Goal: Task Accomplishment & Management: Complete application form

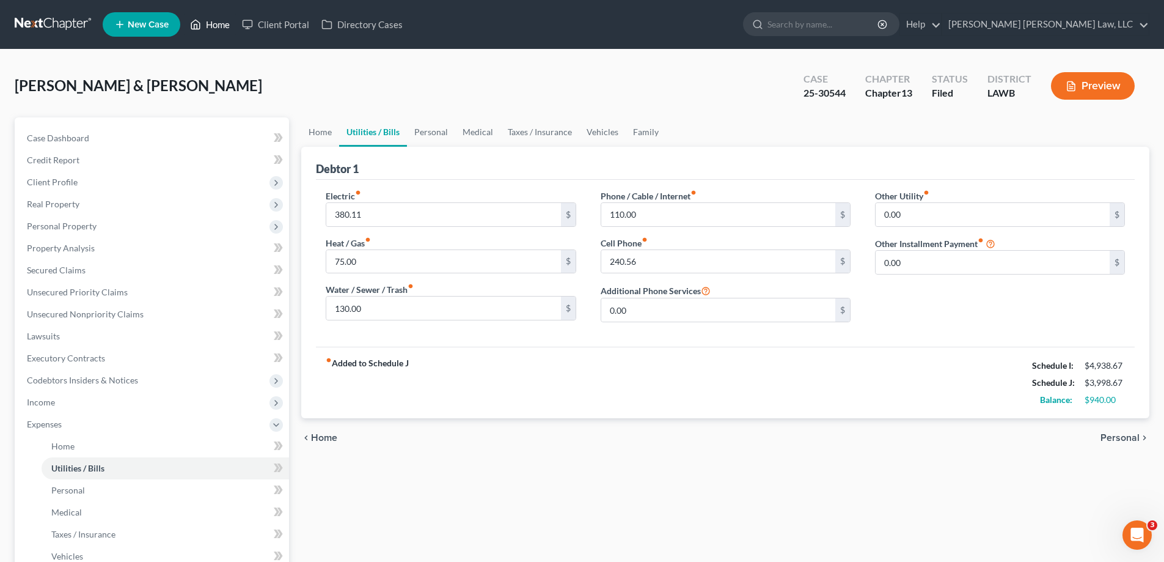
click at [211, 28] on link "Home" at bounding box center [210, 24] width 52 height 22
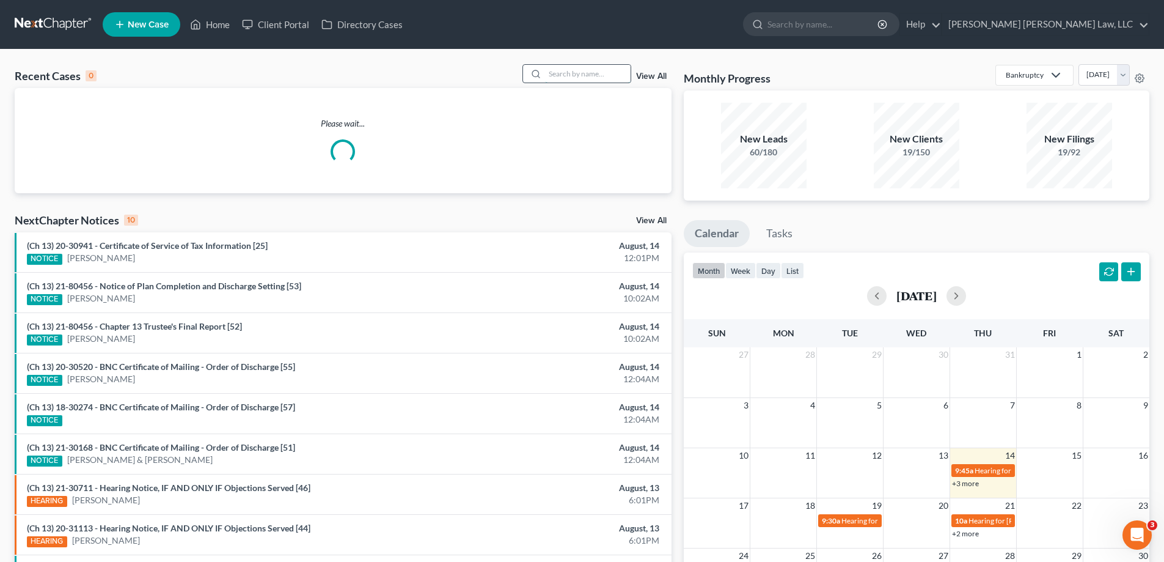
click at [584, 76] on input "search" at bounding box center [588, 74] width 86 height 18
type input "24-31333"
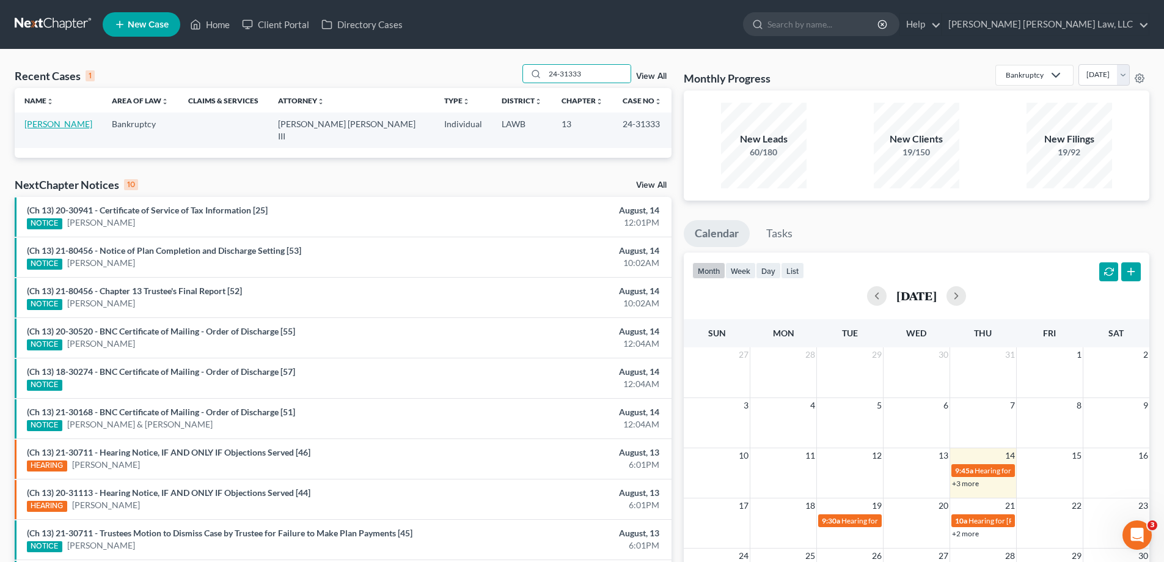
drag, startPoint x: 68, startPoint y: 121, endPoint x: 80, endPoint y: 132, distance: 16.4
click at [68, 121] on link "[PERSON_NAME]" at bounding box center [58, 124] width 68 height 10
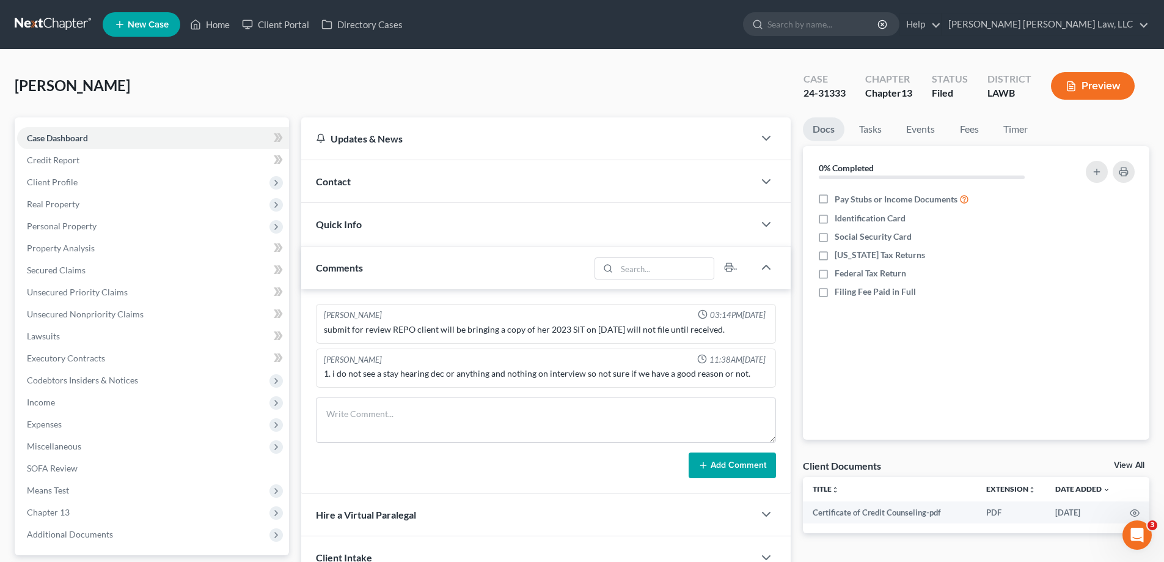
scroll to position [110, 0]
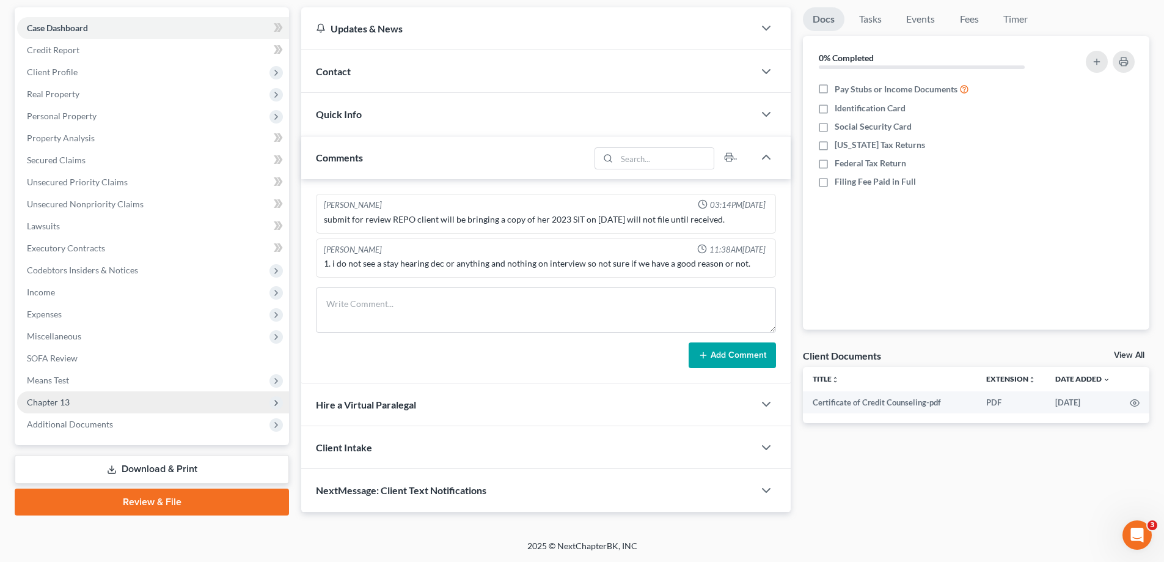
click at [70, 392] on span "Chapter 13" at bounding box center [153, 402] width 272 height 22
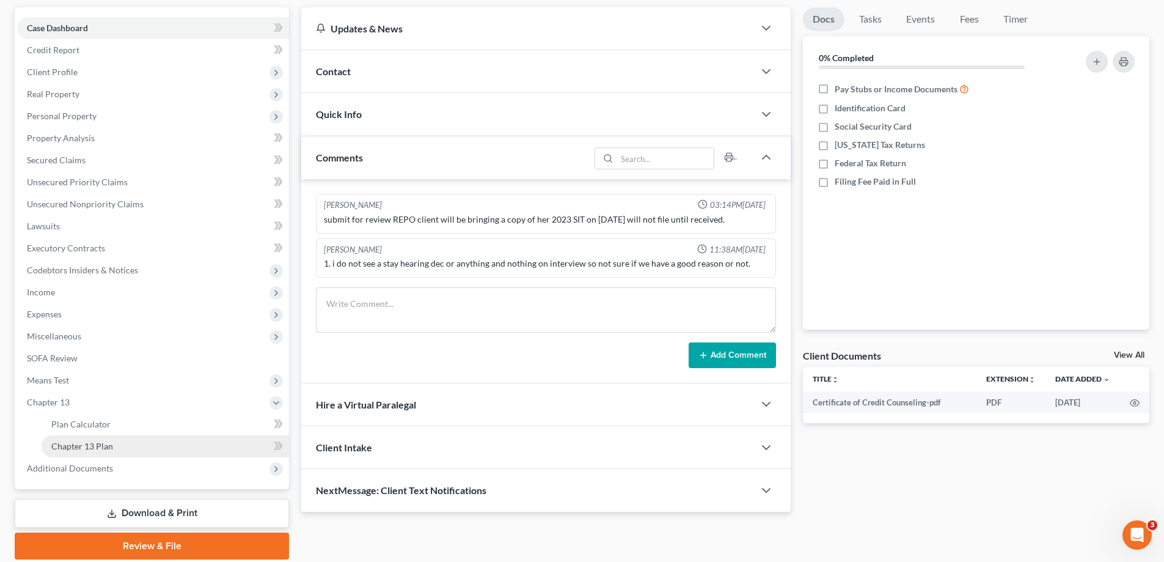
click at [95, 447] on span "Chapter 13 Plan" at bounding box center [82, 446] width 62 height 10
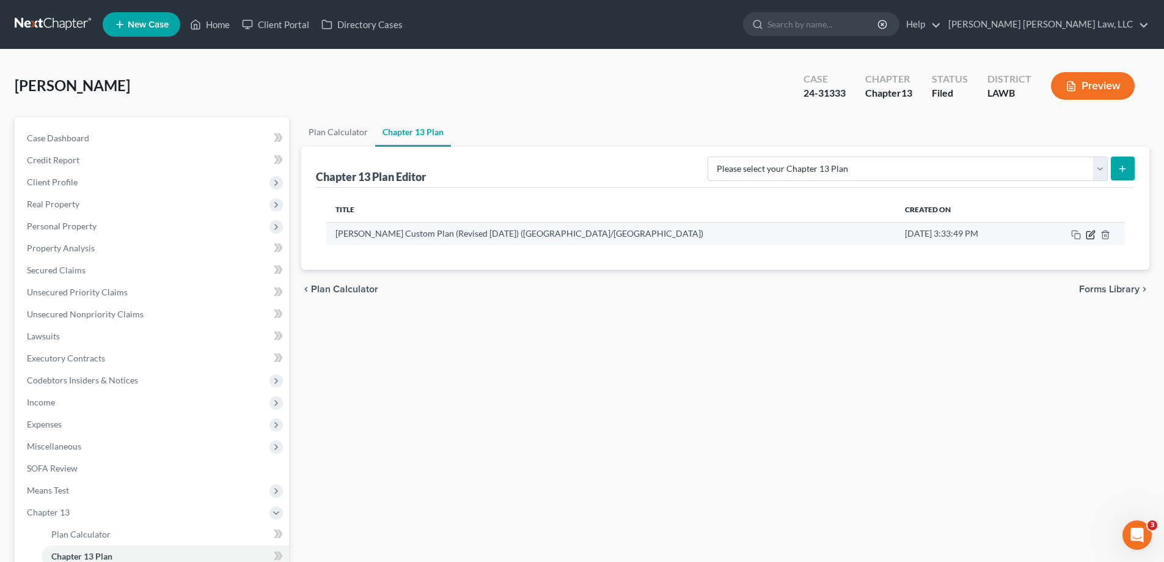
click at [1088, 235] on icon "button" at bounding box center [1091, 235] width 10 height 10
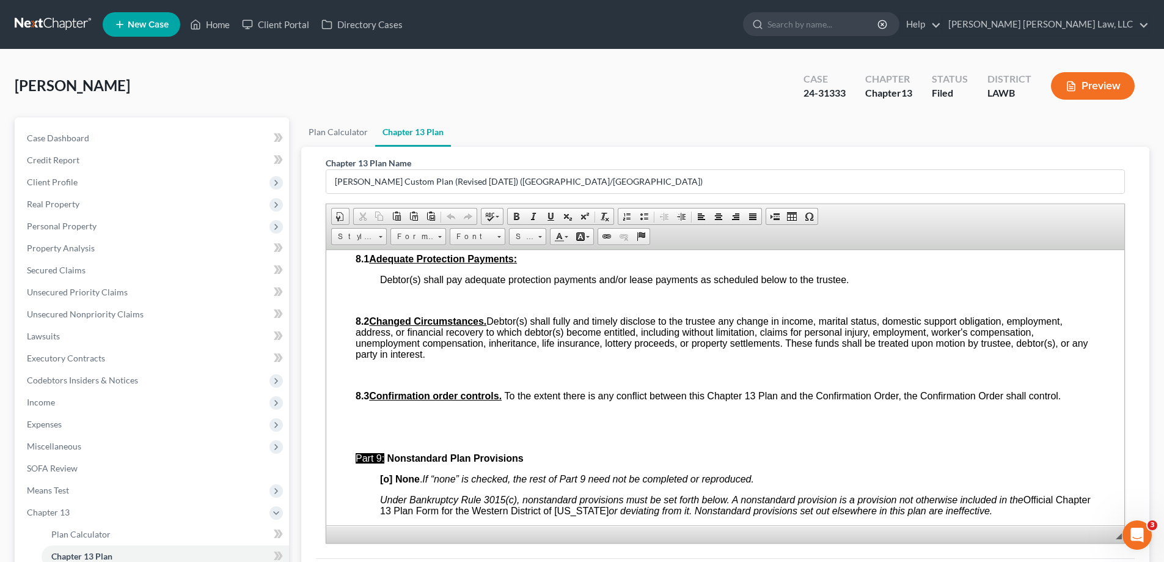
scroll to position [122, 0]
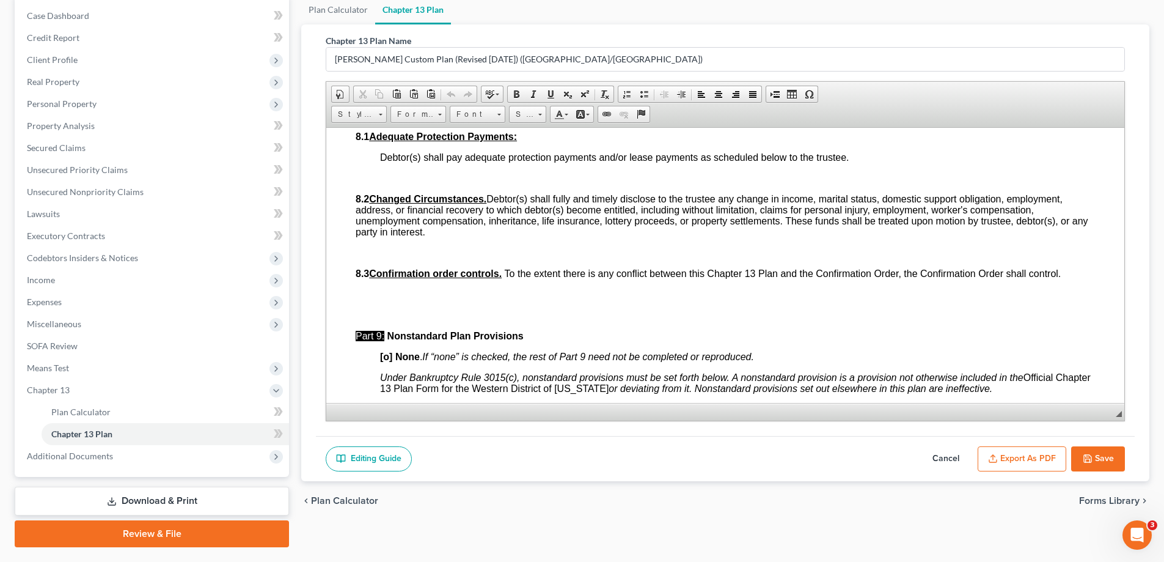
click at [931, 455] on button "Cancel" at bounding box center [946, 459] width 54 height 26
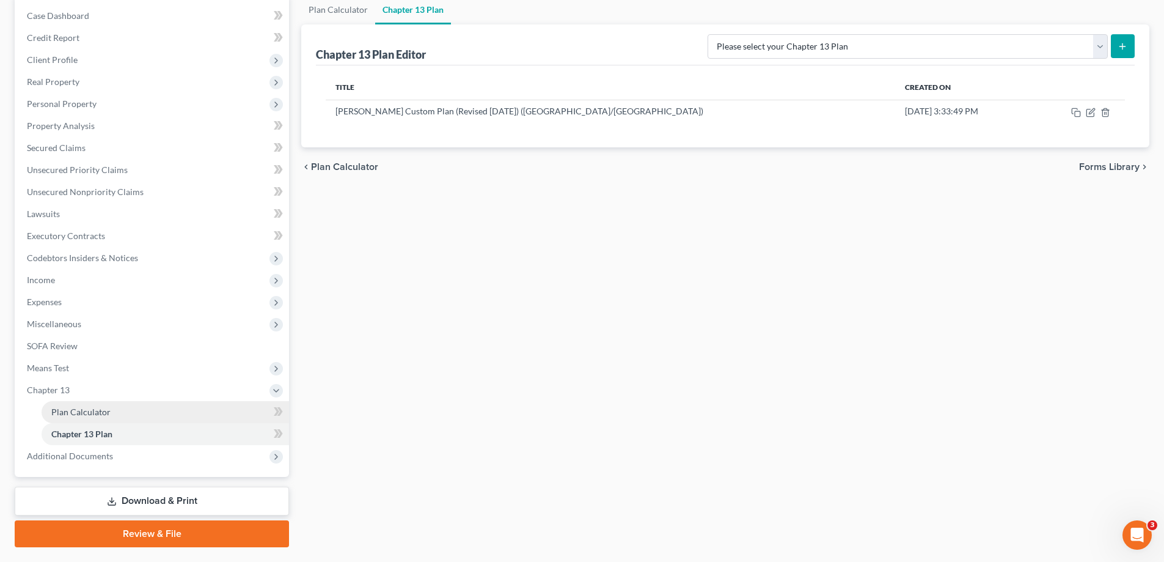
click at [93, 410] on span "Plan Calculator" at bounding box center [80, 411] width 59 height 10
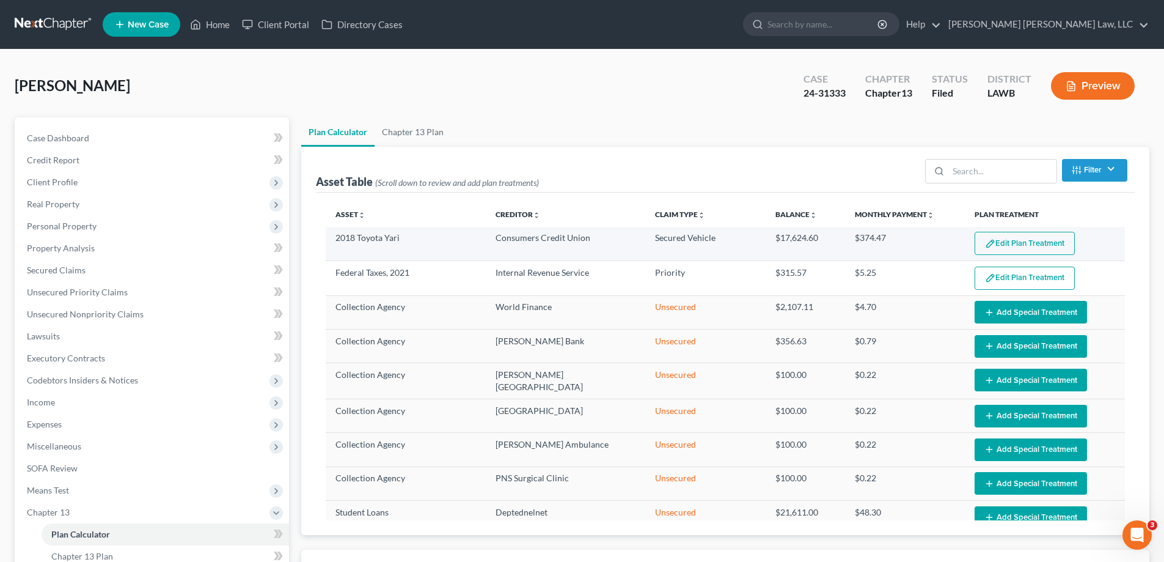
select select "59"
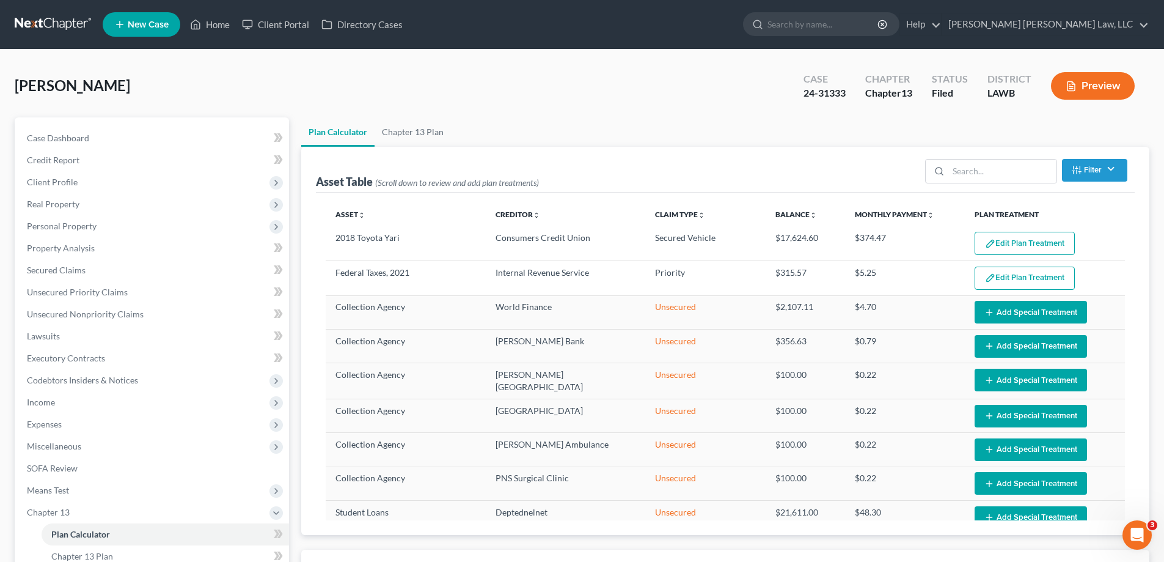
scroll to position [122, 0]
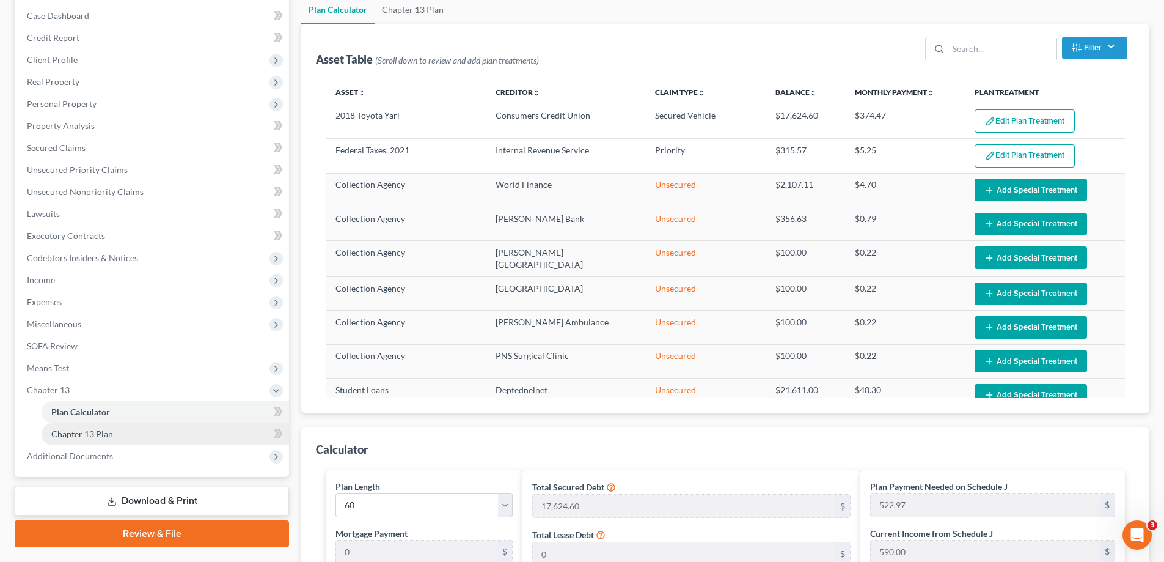
click at [101, 438] on span "Chapter 13 Plan" at bounding box center [82, 433] width 62 height 10
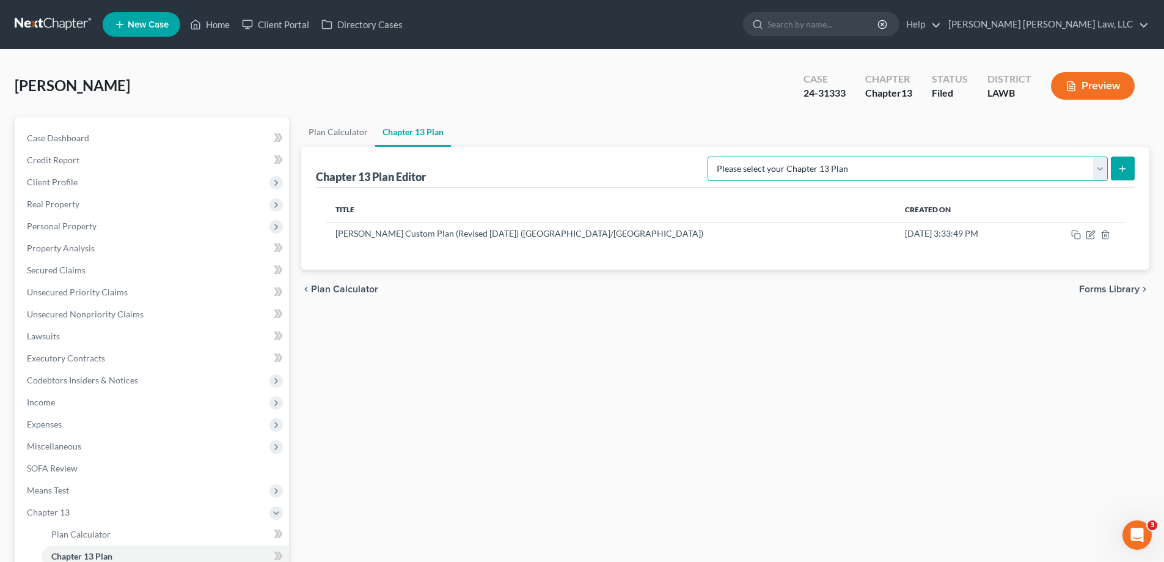
drag, startPoint x: 1099, startPoint y: 171, endPoint x: 1094, endPoint y: 178, distance: 9.3
click at [1099, 171] on select "Please select your Chapter 13 Plan [PERSON_NAME] Custom Plan (Revised [DATE]) […" at bounding box center [908, 168] width 400 height 24
select select "1"
click at [836, 156] on select "Please select your Chapter 13 Plan [PERSON_NAME] Custom Plan (Revised [DATE]) […" at bounding box center [908, 168] width 400 height 24
click at [1131, 166] on button "submit" at bounding box center [1123, 168] width 24 height 24
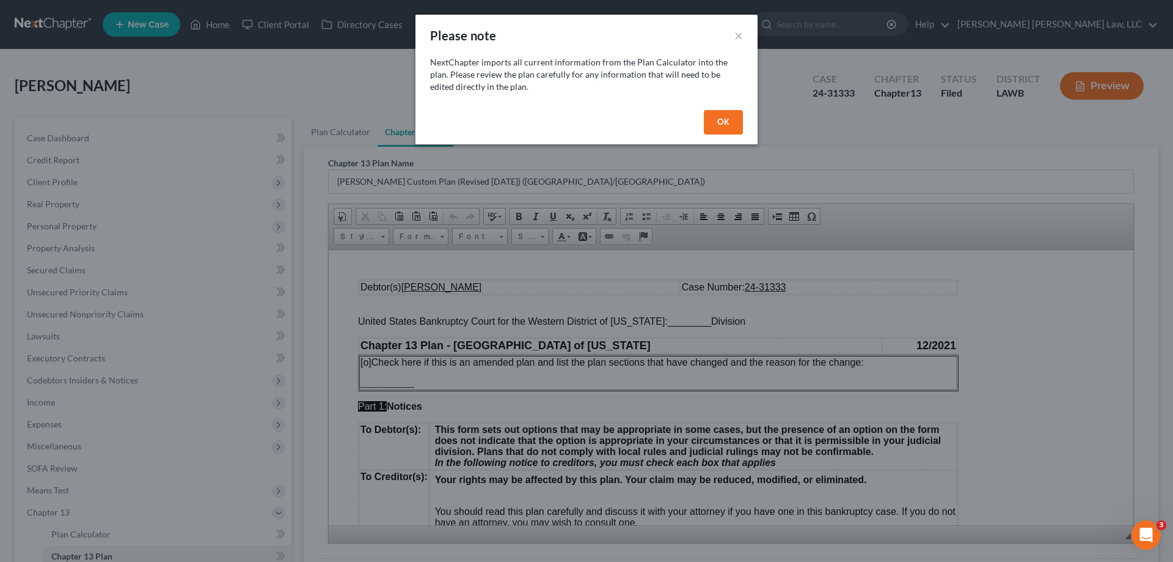
click at [721, 128] on button "OK" at bounding box center [723, 122] width 39 height 24
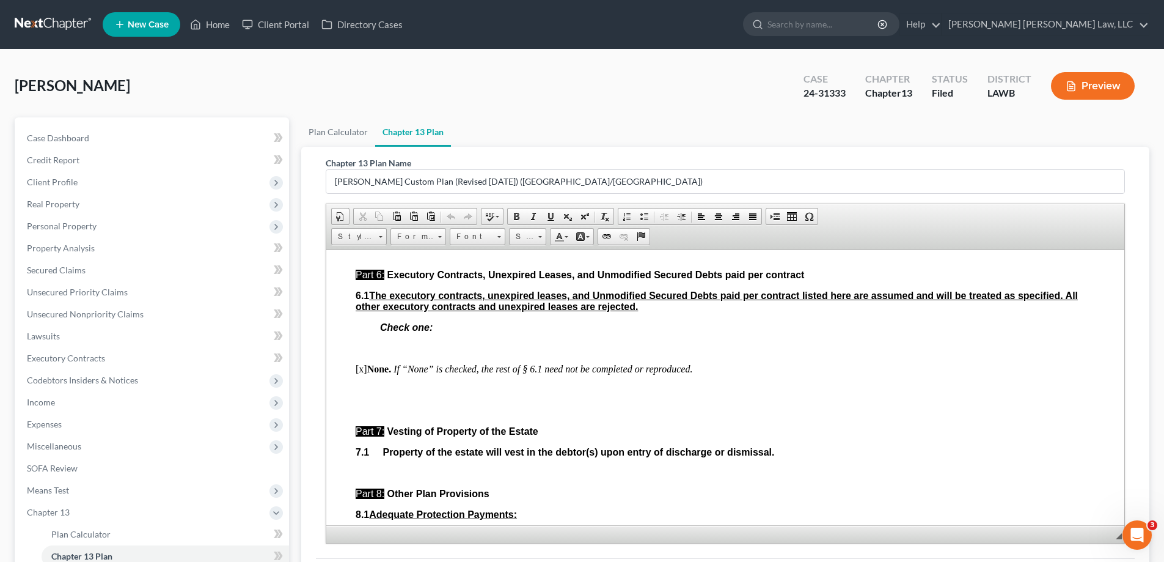
scroll to position [3422, 0]
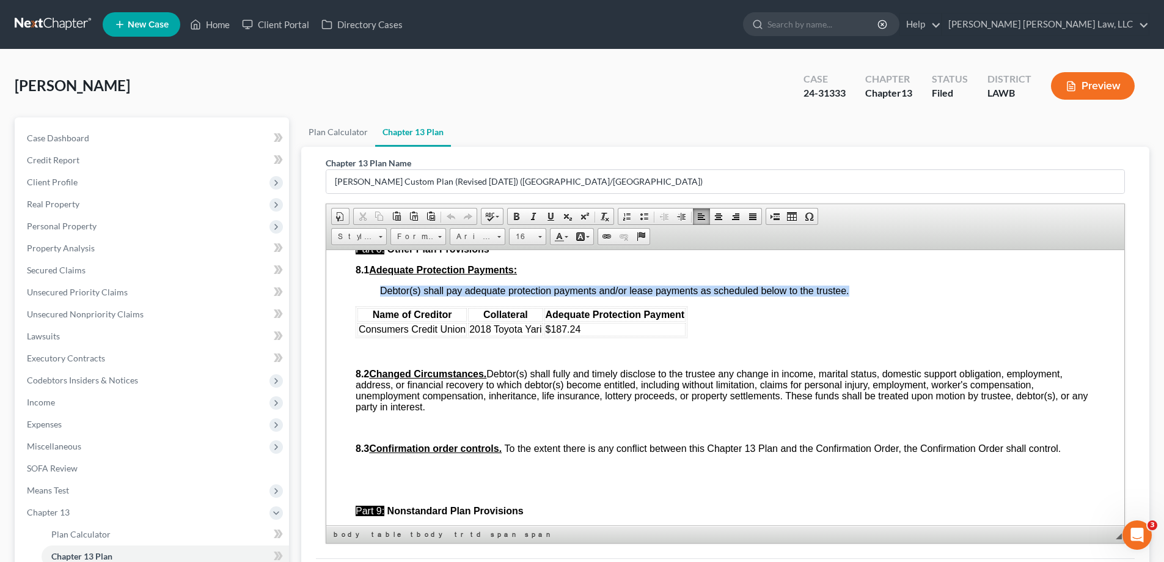
drag, startPoint x: 352, startPoint y: 319, endPoint x: 688, endPoint y: 343, distance: 337.0
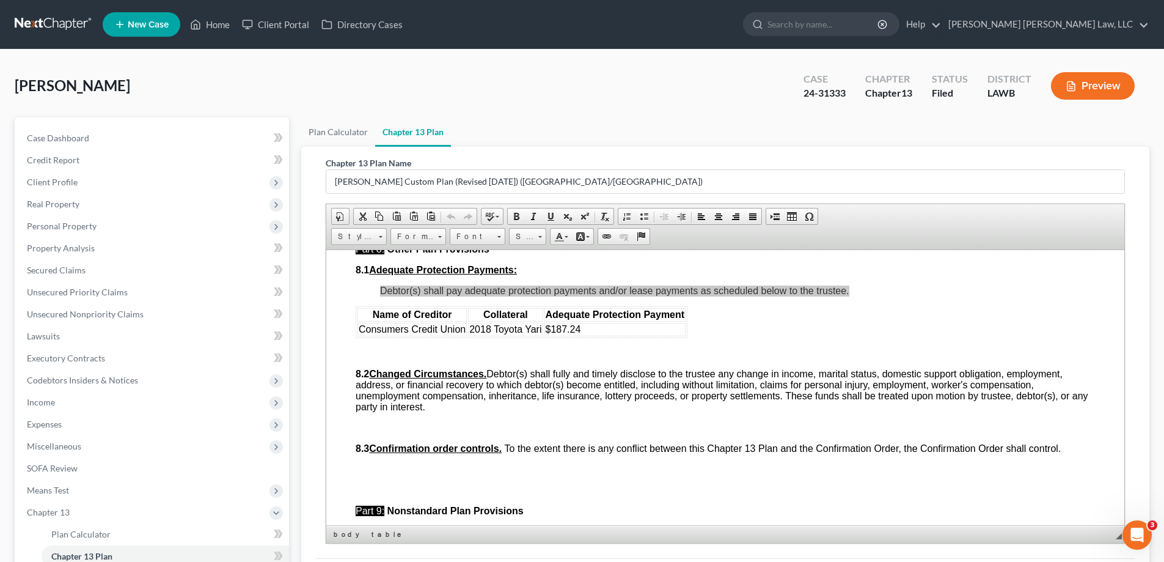
scroll to position [0, 0]
click at [740, 361] on span "Copy" at bounding box center [757, 359] width 65 height 15
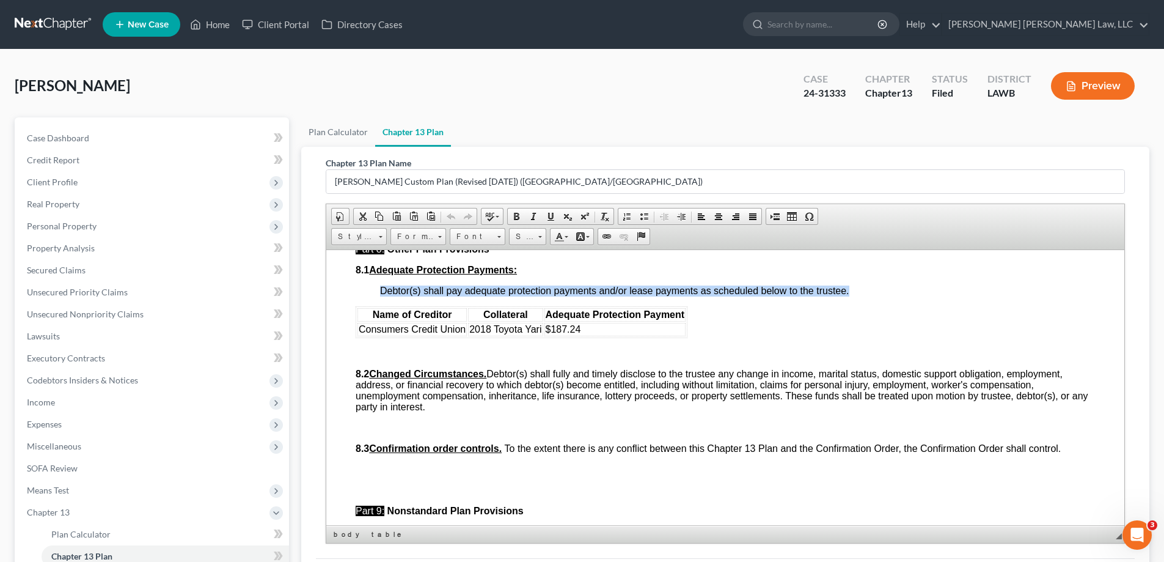
scroll to position [122, 0]
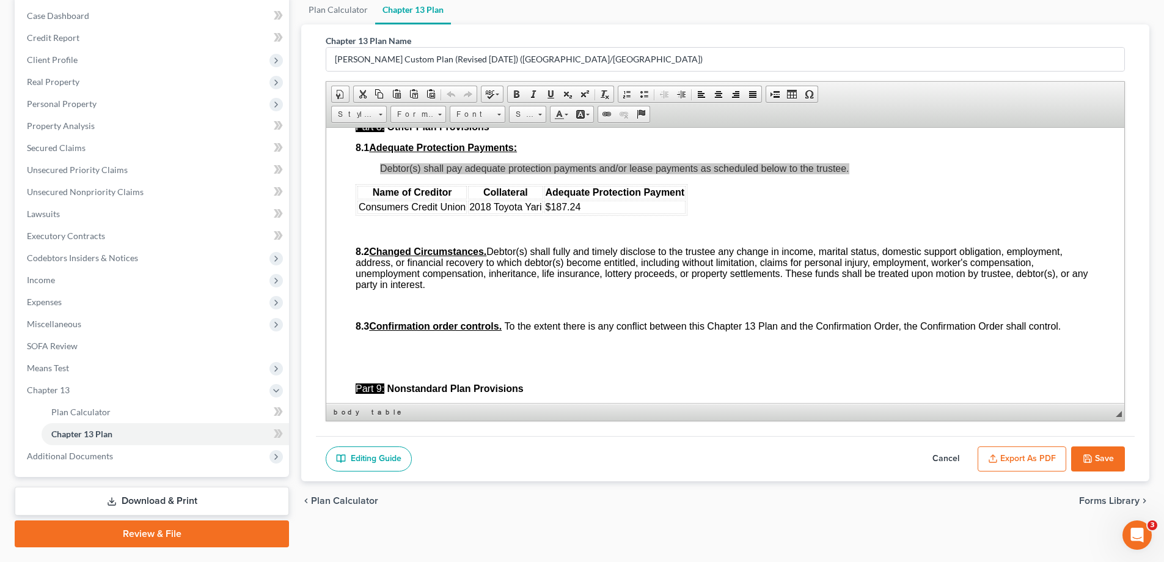
click at [944, 458] on button "Cancel" at bounding box center [946, 459] width 54 height 26
select select "1"
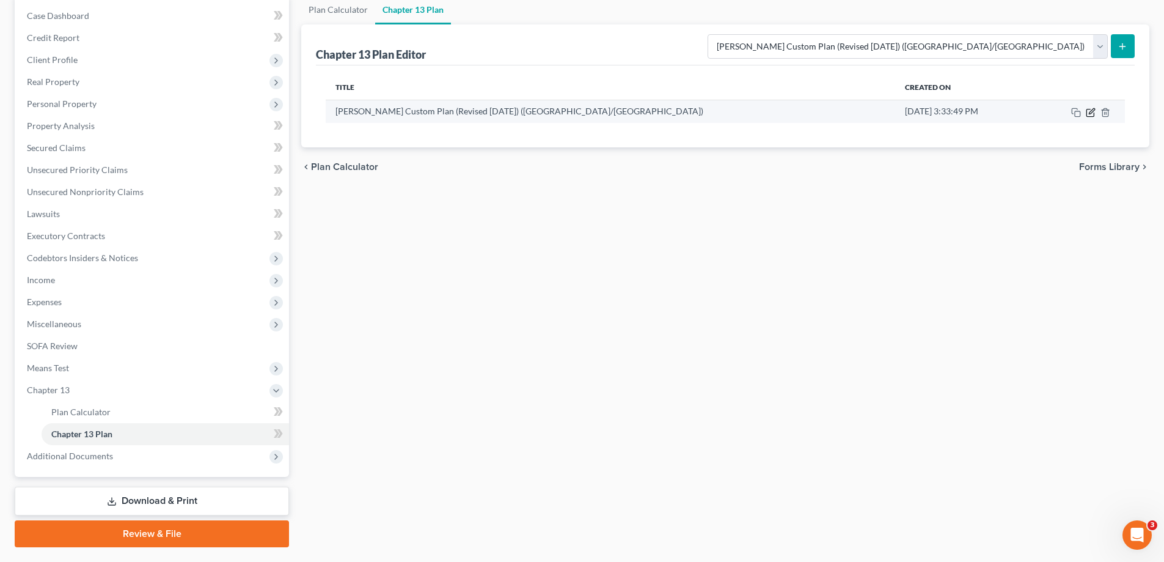
click at [1090, 108] on icon "button" at bounding box center [1091, 113] width 10 height 10
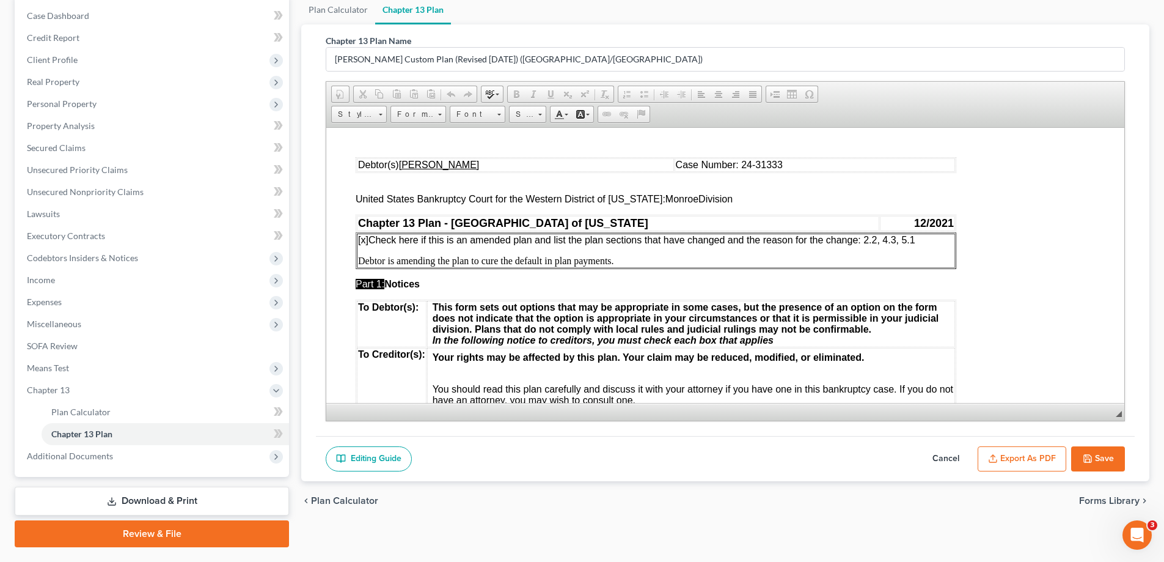
scroll to position [0, 0]
click at [928, 240] on p "[x] Check here if this is an amended plan and list the plan sections that have …" at bounding box center [656, 239] width 596 height 11
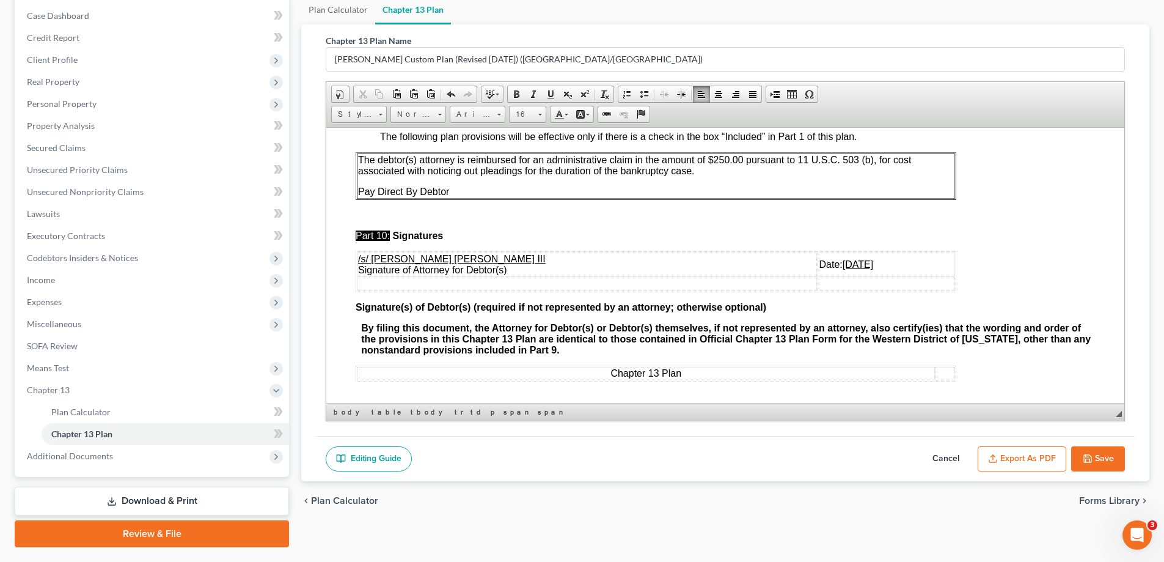
scroll to position [3450, 0]
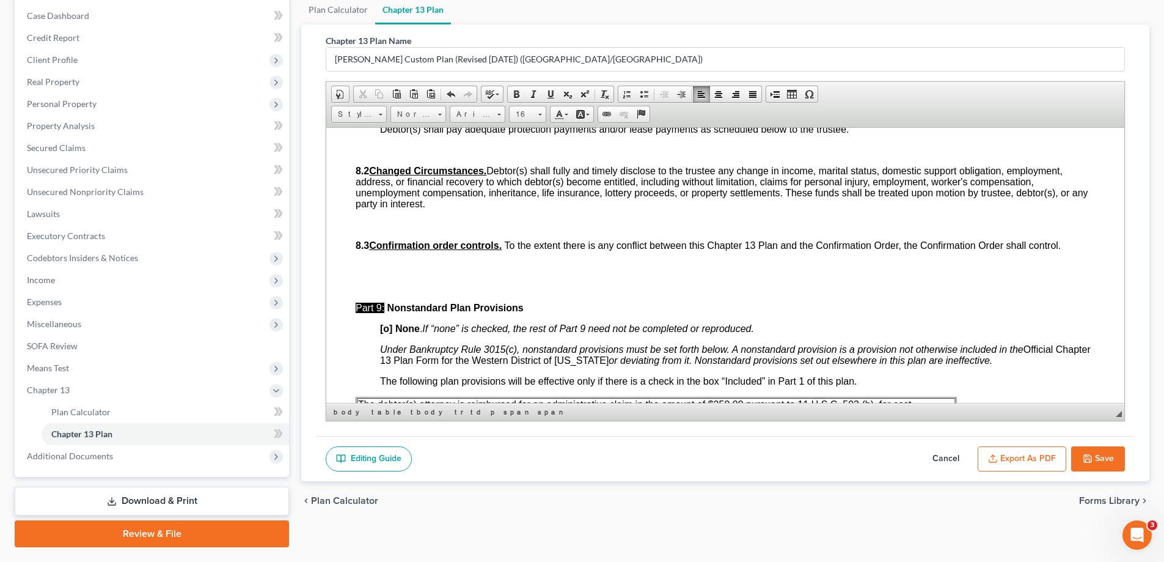
click at [391, 230] on p at bounding box center [725, 224] width 739 height 11
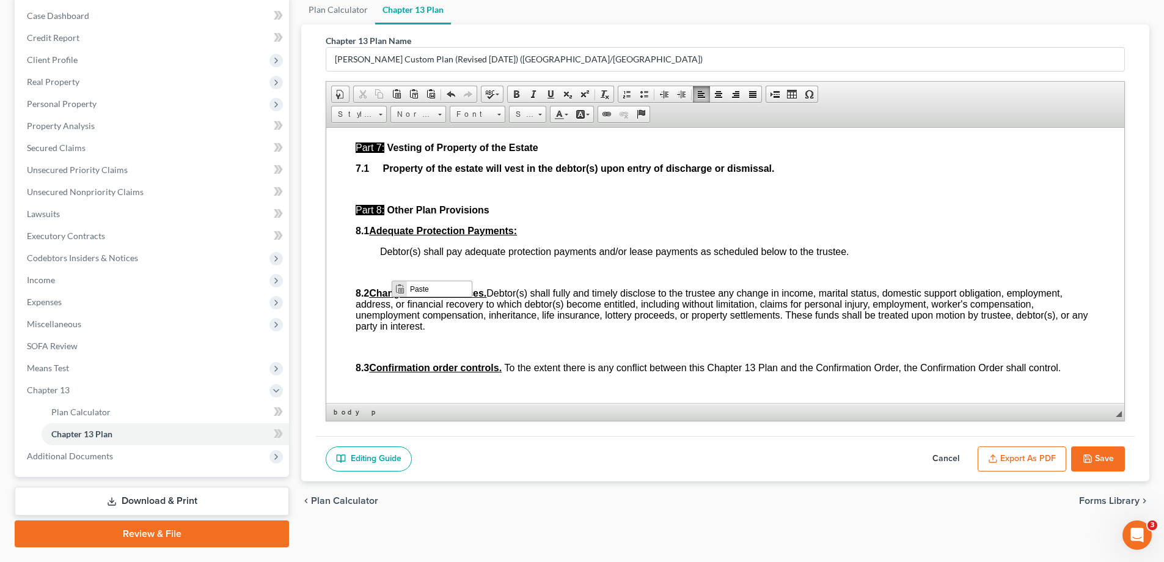
scroll to position [0, 0]
drag, startPoint x: 458, startPoint y: 433, endPoint x: 480, endPoint y: 440, distance: 23.6
click at [414, 287] on span "Paste" at bounding box center [439, 288] width 65 height 15
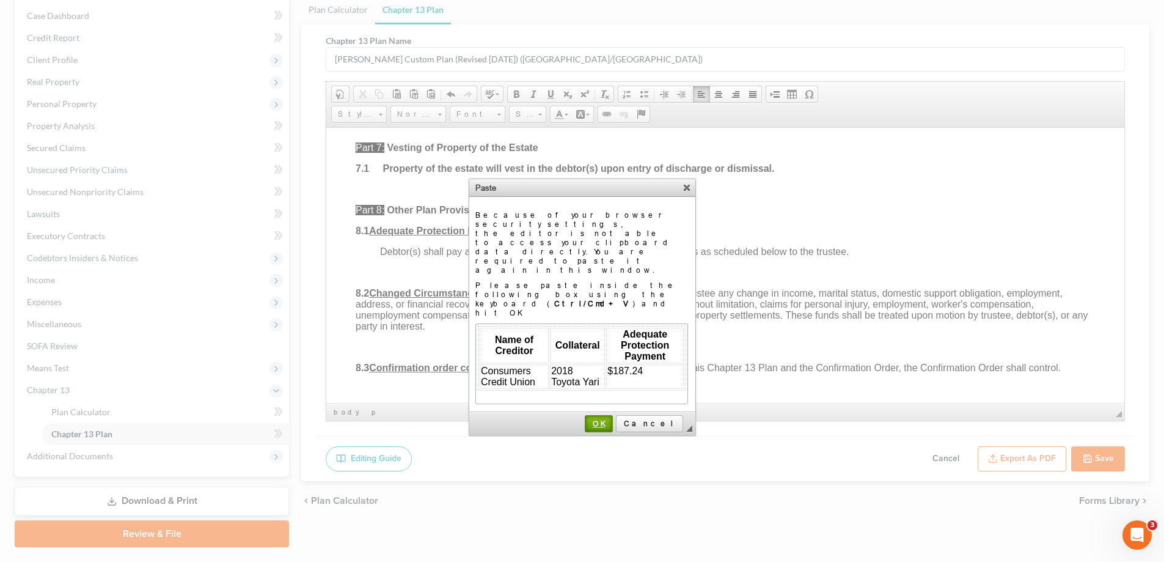
click at [612, 419] on span "OK" at bounding box center [599, 423] width 26 height 9
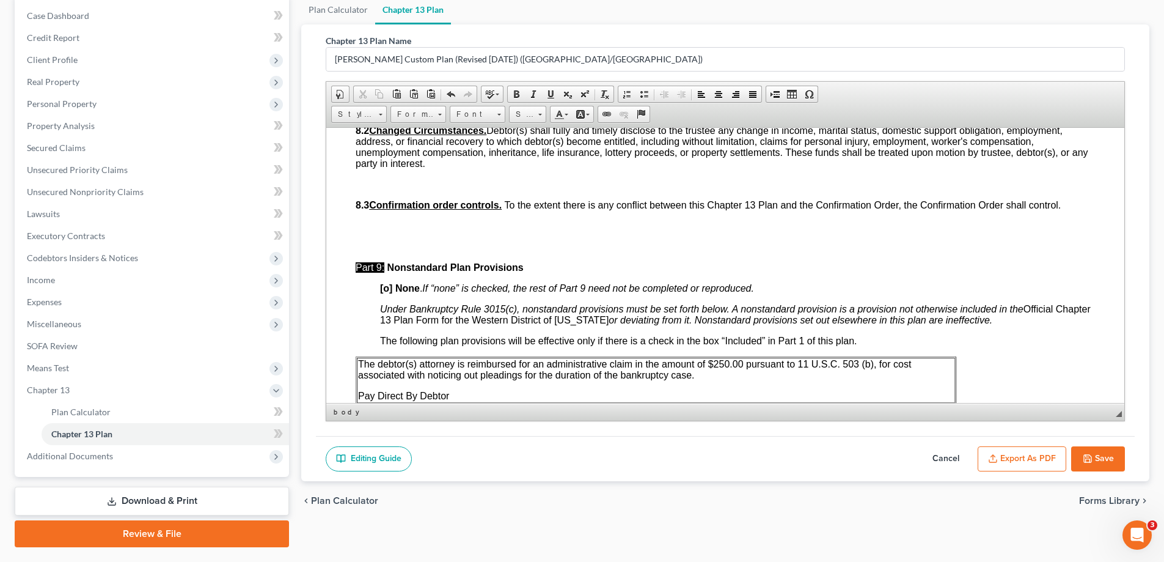
scroll to position [3695, 0]
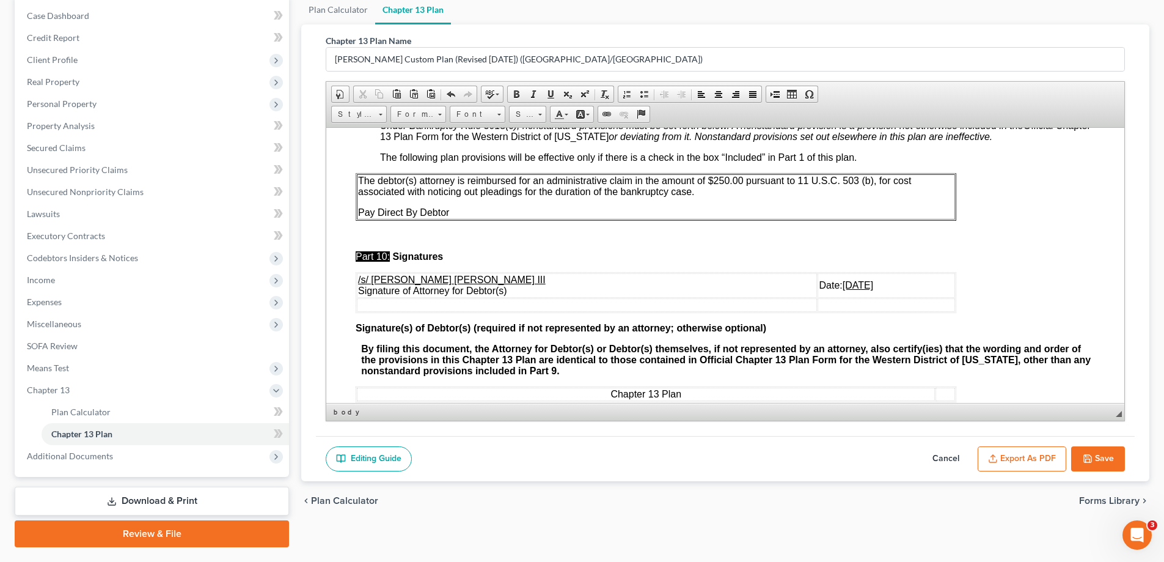
drag, startPoint x: 783, startPoint y: 299, endPoint x: 829, endPoint y: 297, distance: 46.5
click at [831, 297] on td "Date: [DATE]" at bounding box center [887, 285] width 138 height 24
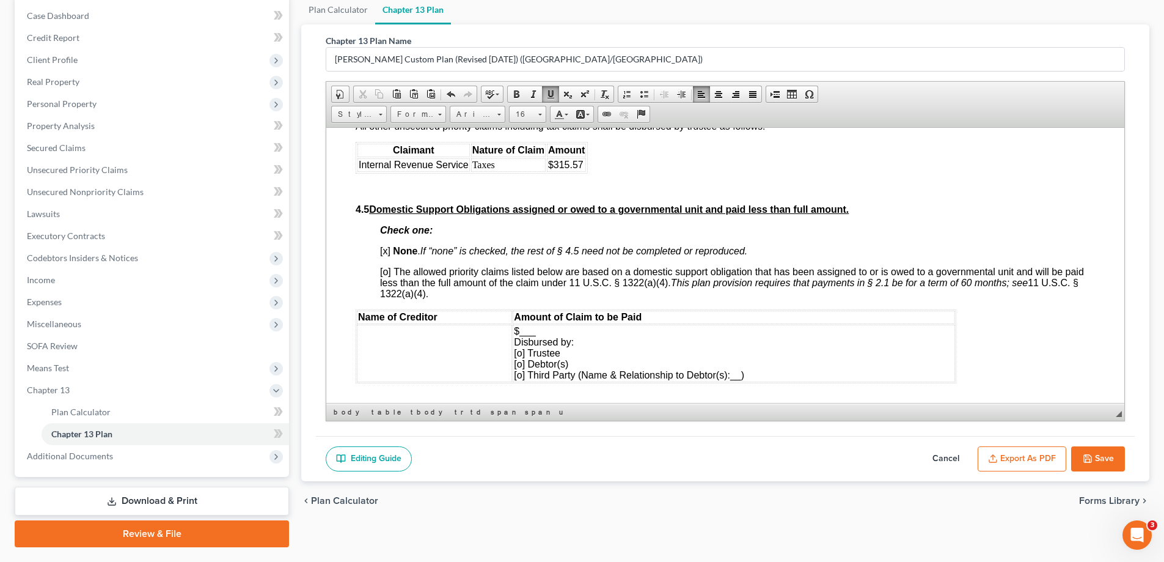
scroll to position [2167, 0]
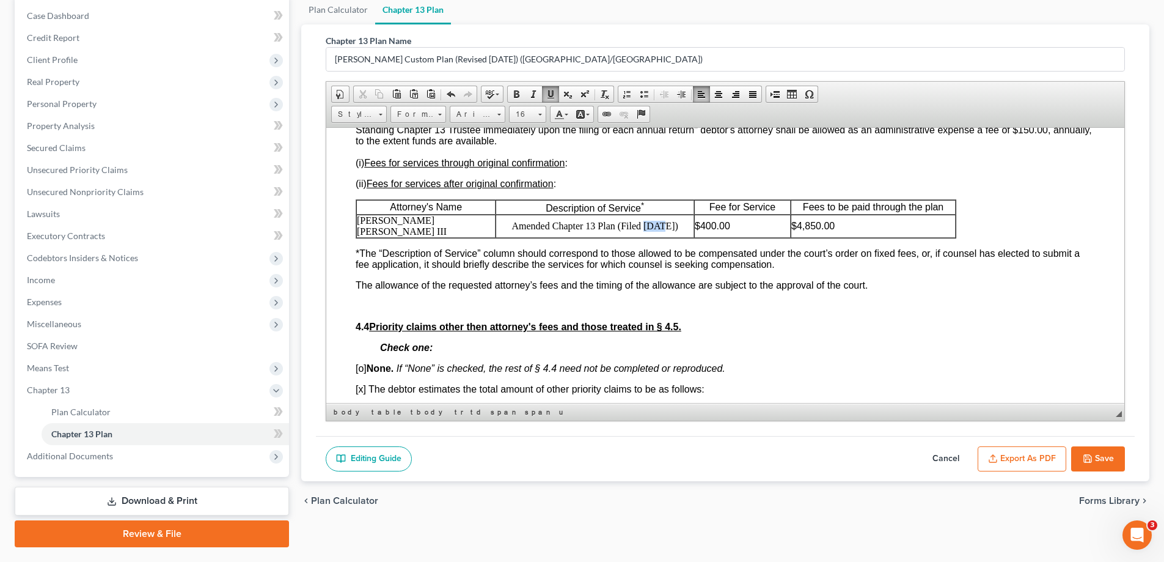
drag, startPoint x: 639, startPoint y: 228, endPoint x: 656, endPoint y: 232, distance: 17.6
click at [656, 231] on p "Amended Chapter 13 Plan (Filed [DATE])" at bounding box center [594, 225] width 197 height 11
click at [1096, 453] on button "Save" at bounding box center [1098, 459] width 54 height 26
select select "1"
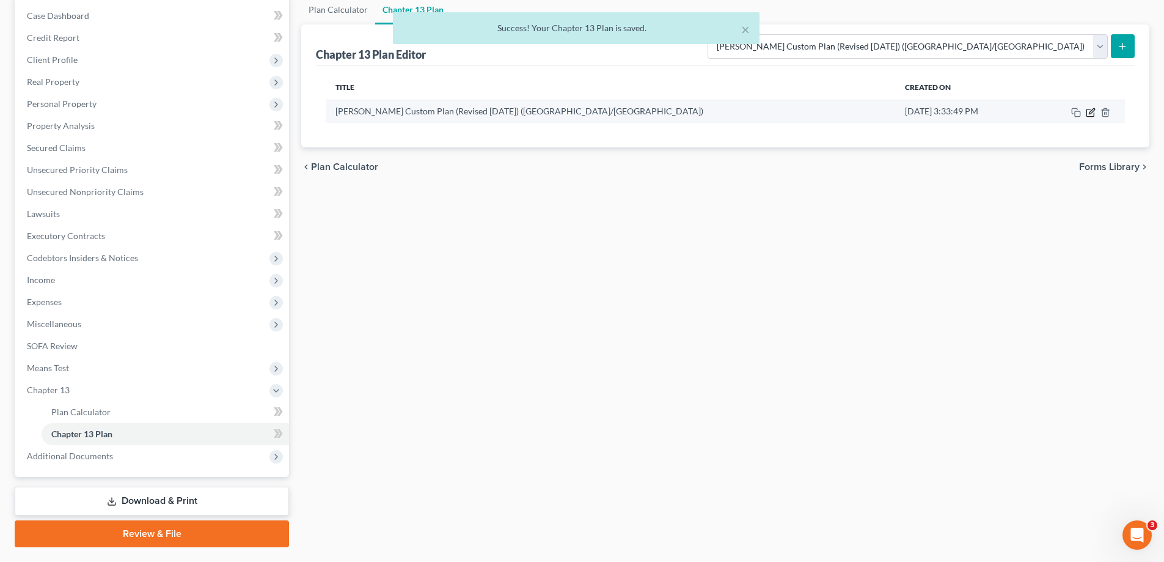
click at [1091, 116] on icon "button" at bounding box center [1090, 112] width 7 height 7
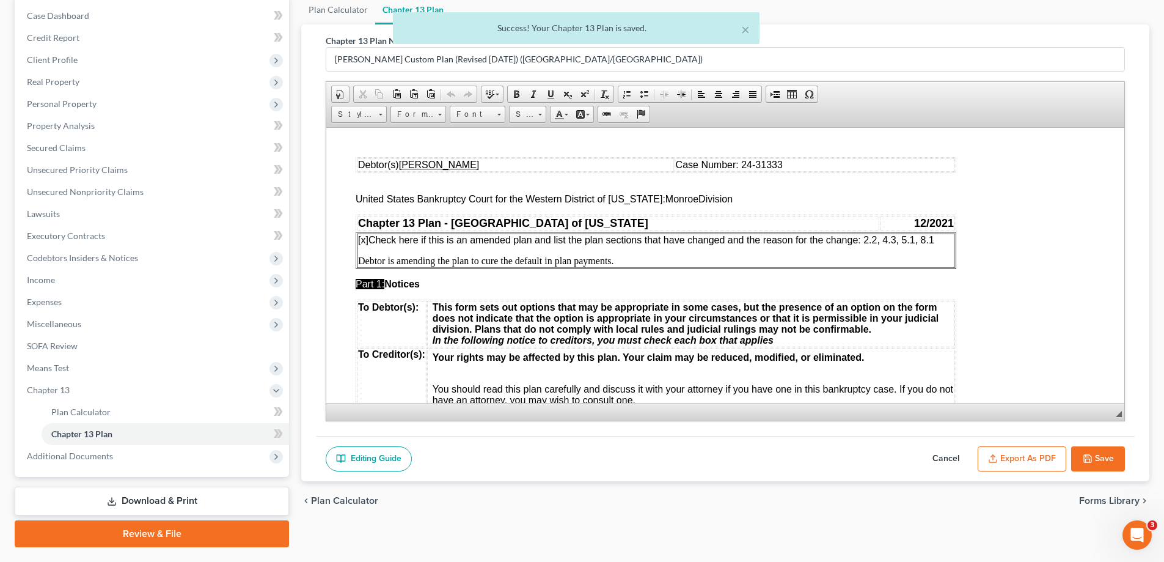
scroll to position [0, 0]
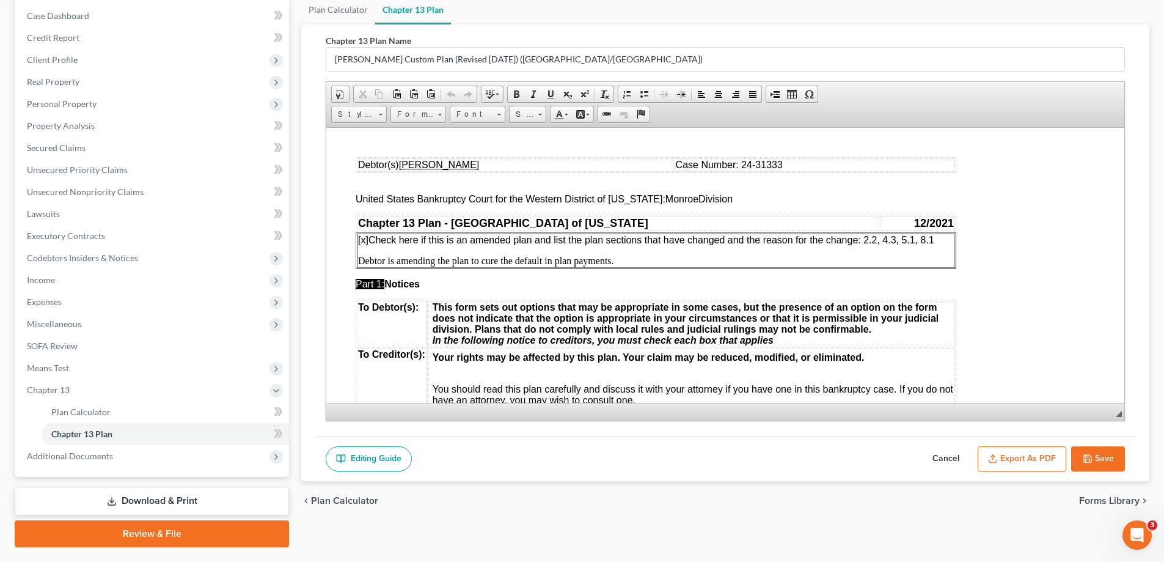
click at [1087, 460] on icon "button" at bounding box center [1088, 458] width 10 height 10
select select "1"
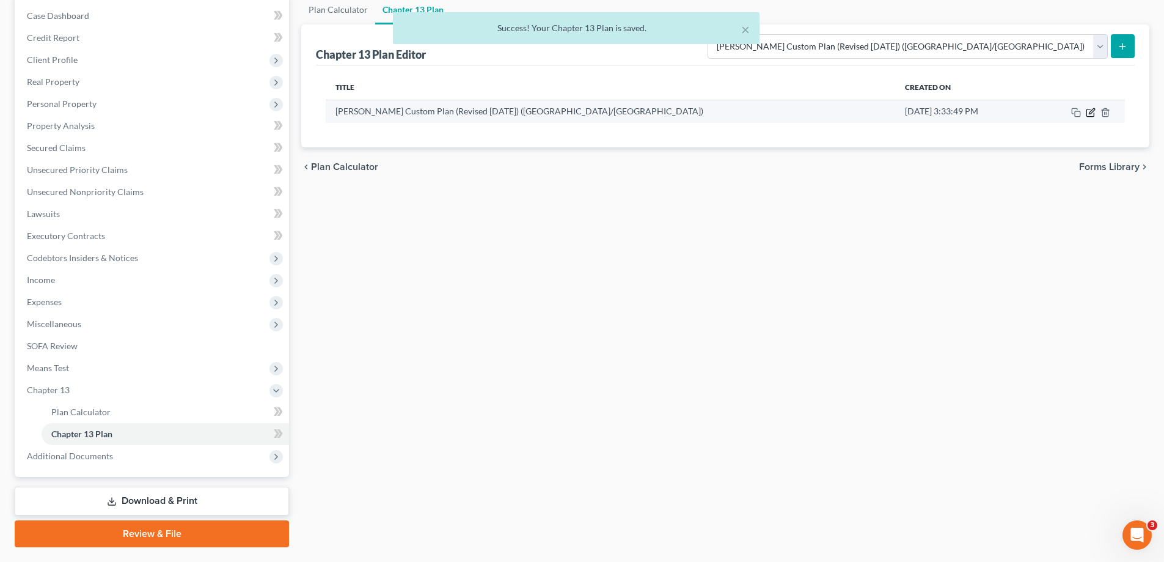
click at [1094, 116] on icon "button" at bounding box center [1090, 112] width 7 height 7
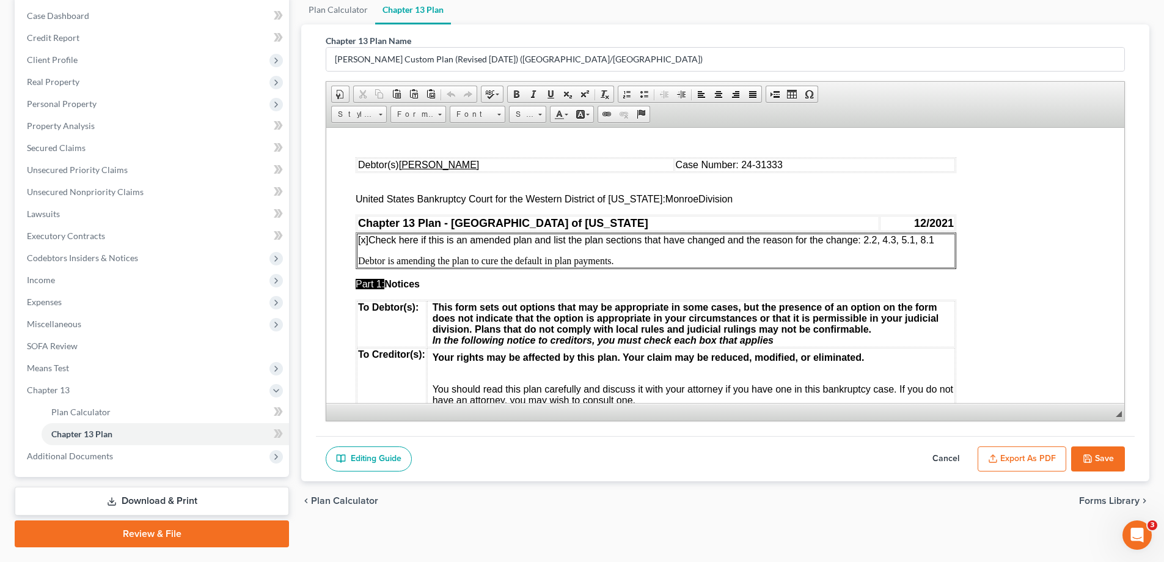
click at [1036, 446] on button "Export as PDF" at bounding box center [1022, 459] width 89 height 26
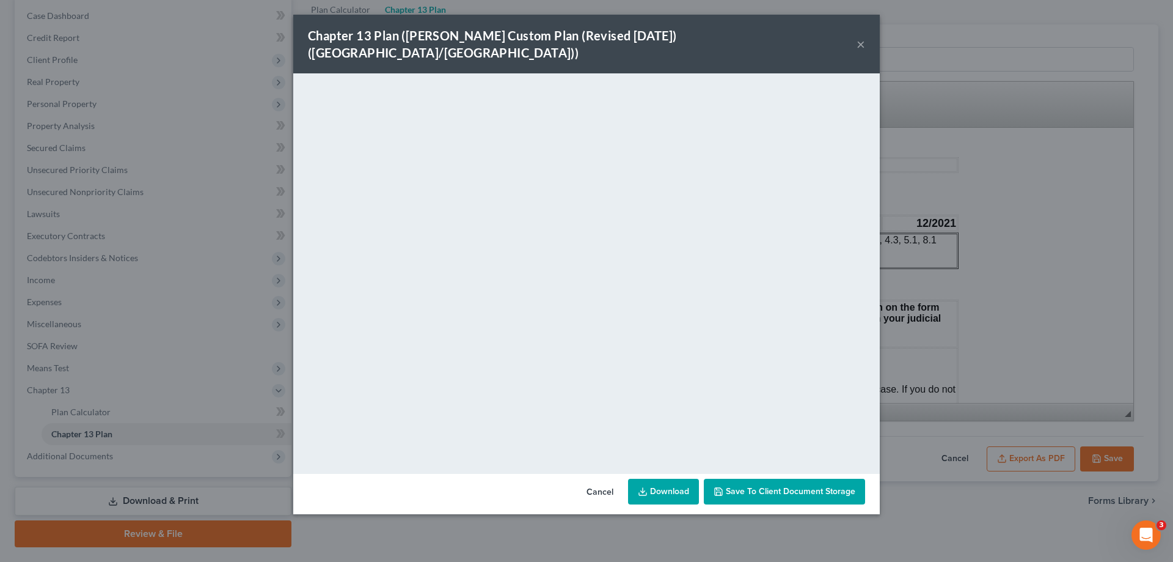
click at [864, 37] on button "×" at bounding box center [861, 44] width 9 height 15
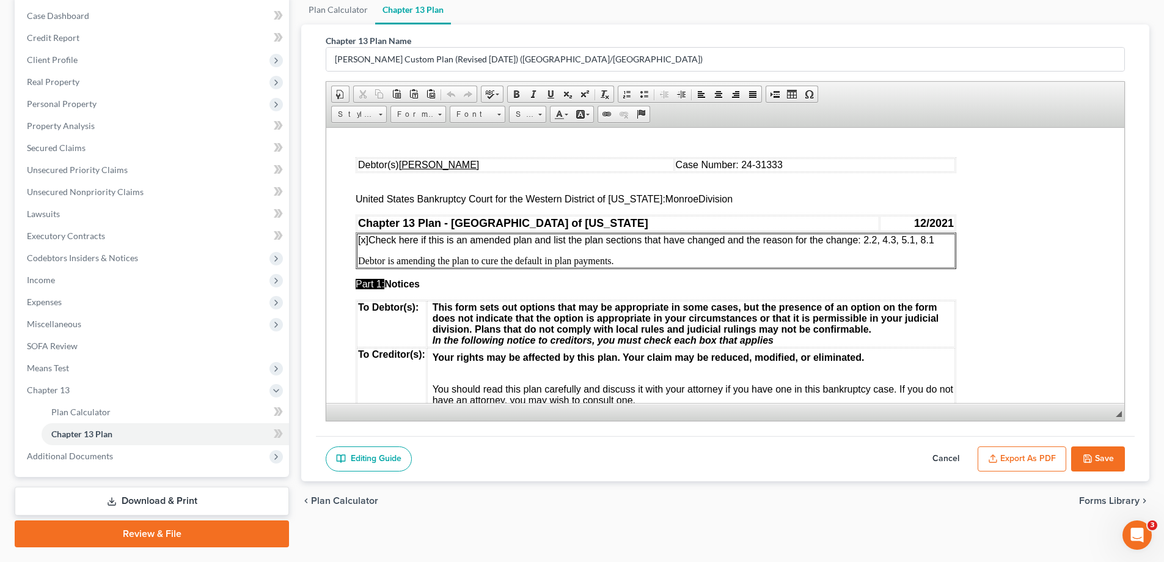
drag, startPoint x: 244, startPoint y: 227, endPoint x: 1091, endPoint y: 457, distance: 877.7
click at [1091, 457] on icon "button" at bounding box center [1087, 458] width 7 height 7
select select "1"
